Goal: Task Accomplishment & Management: Use online tool/utility

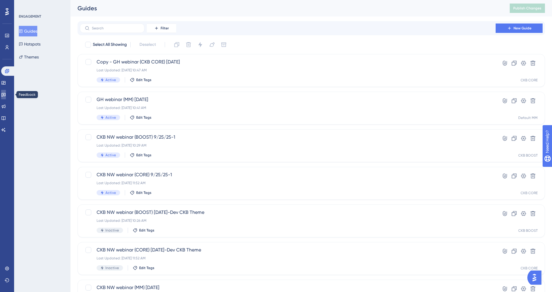
click at [6, 94] on icon at bounding box center [3, 94] width 5 height 5
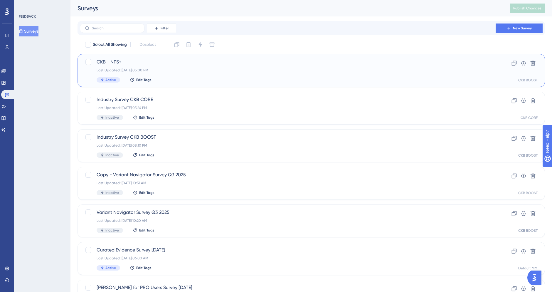
click at [190, 64] on span "CKB - NPS+" at bounding box center [288, 61] width 382 height 7
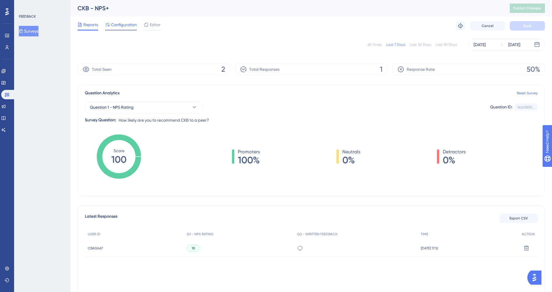
click at [122, 24] on span "Configuration" at bounding box center [124, 24] width 26 height 7
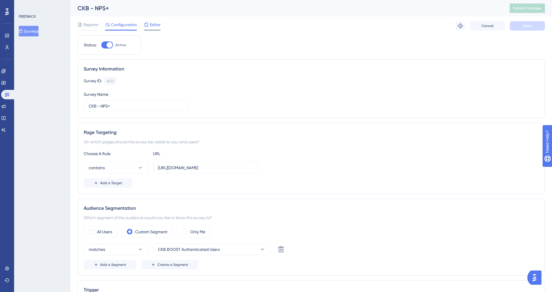
click at [154, 26] on span "Editor" at bounding box center [155, 24] width 11 height 7
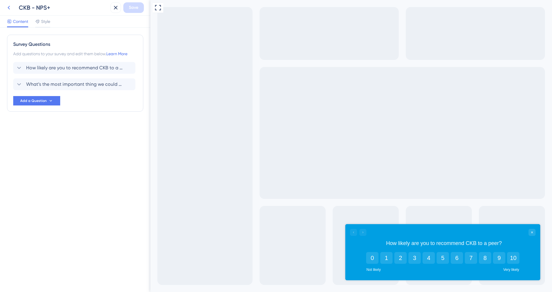
click at [9, 9] on icon at bounding box center [9, 8] width 2 height 4
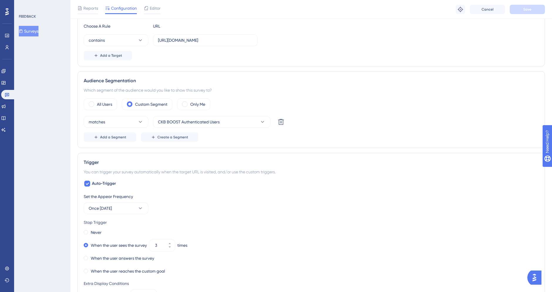
scroll to position [121, 0]
